Goal: Transaction & Acquisition: Download file/media

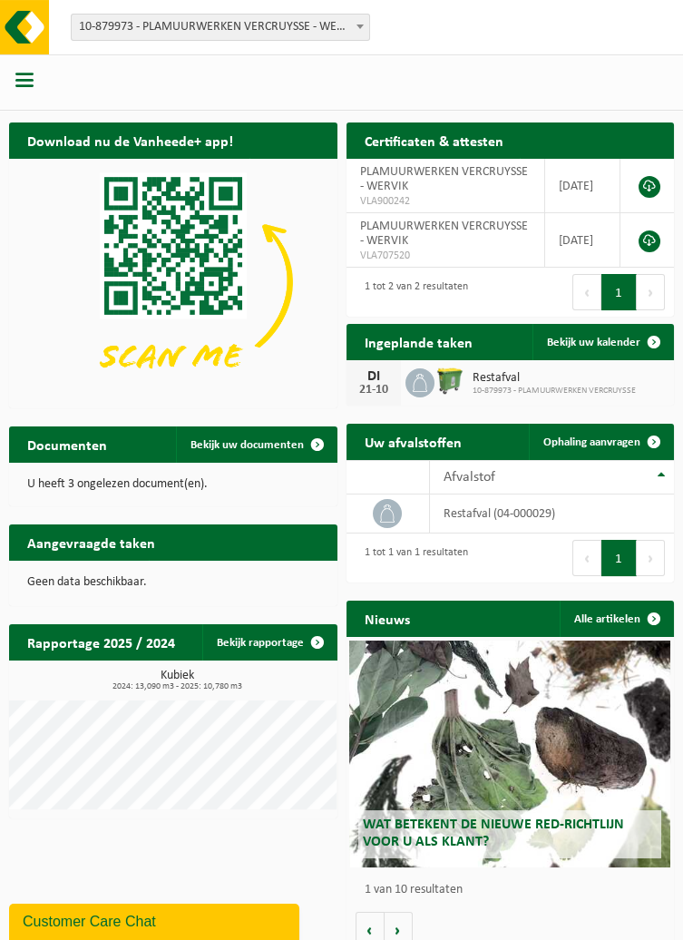
click at [25, 88] on span "button" at bounding box center [24, 80] width 18 height 18
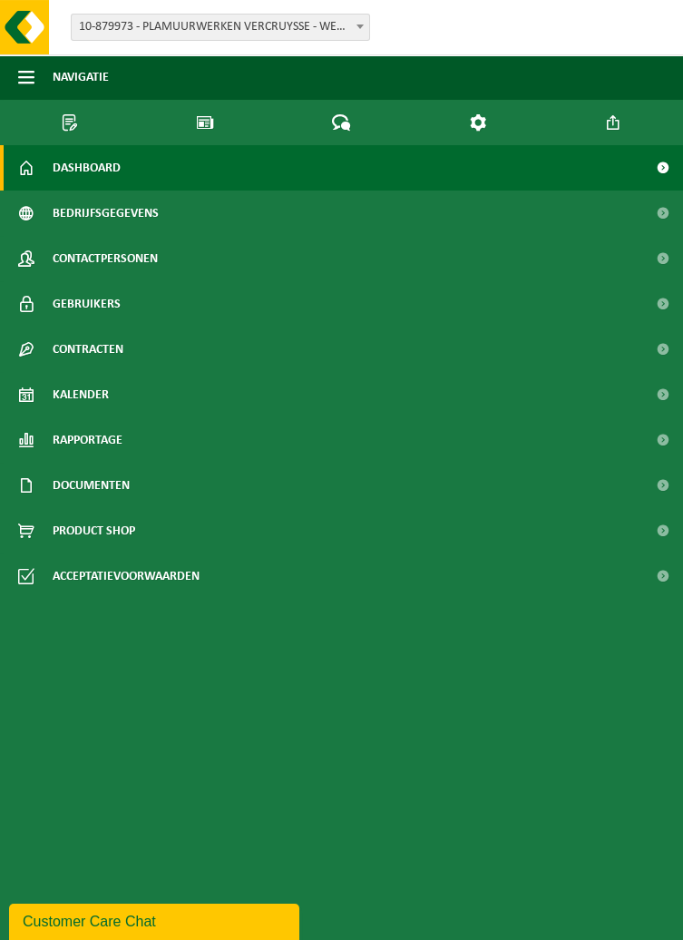
click at [102, 484] on span "Documenten" at bounding box center [91, 485] width 77 height 45
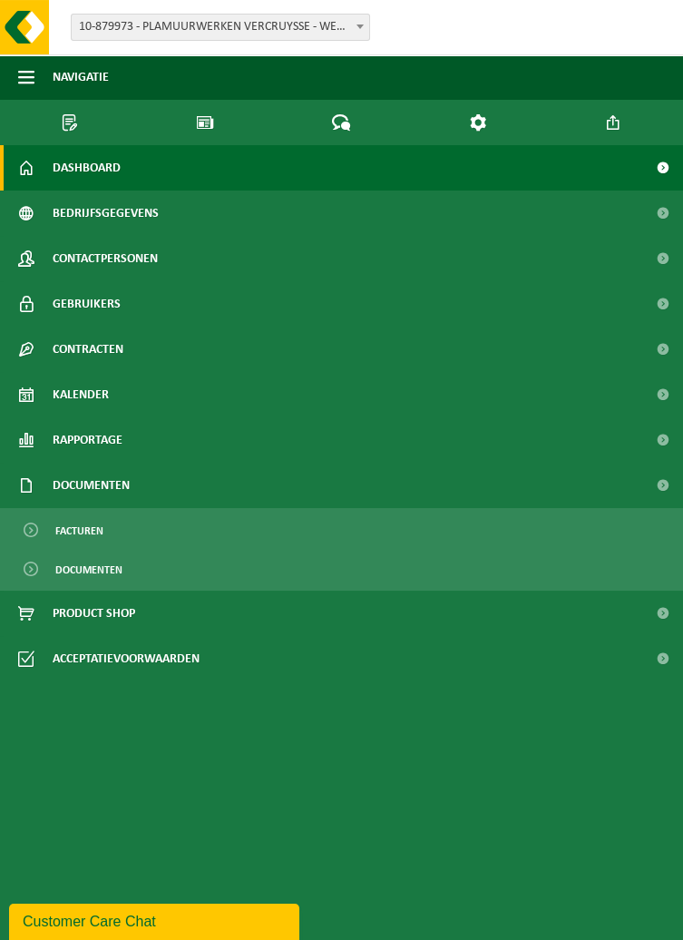
click at [92, 536] on span "Facturen" at bounding box center [79, 531] width 48 height 34
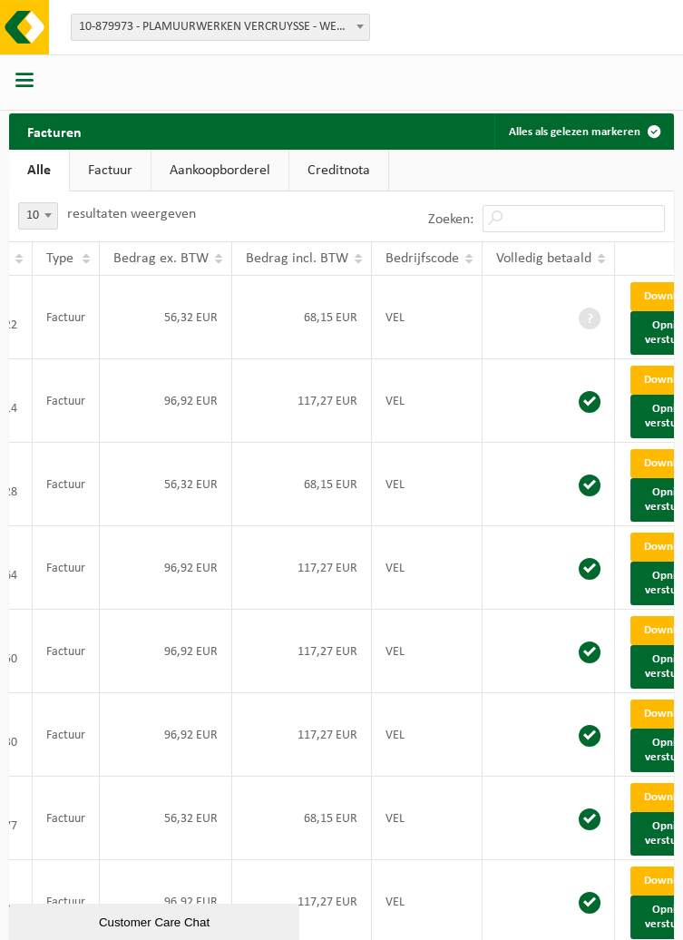
scroll to position [0, 298]
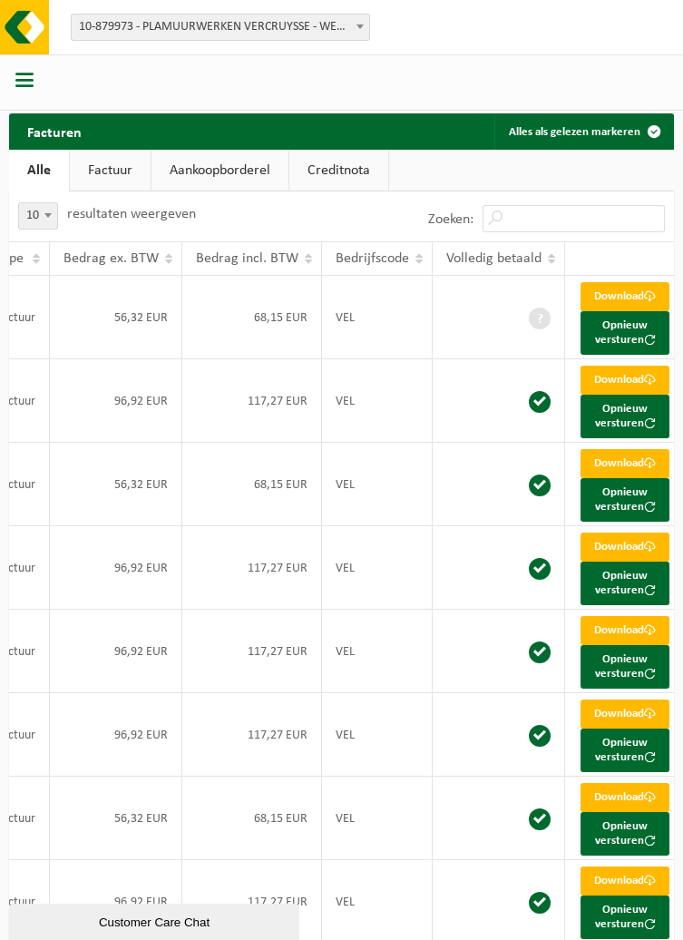
click at [626, 300] on link "Download" at bounding box center [625, 296] width 89 height 29
click at [644, 302] on span at bounding box center [650, 296] width 12 height 12
